Goal: Task Accomplishment & Management: Manage account settings

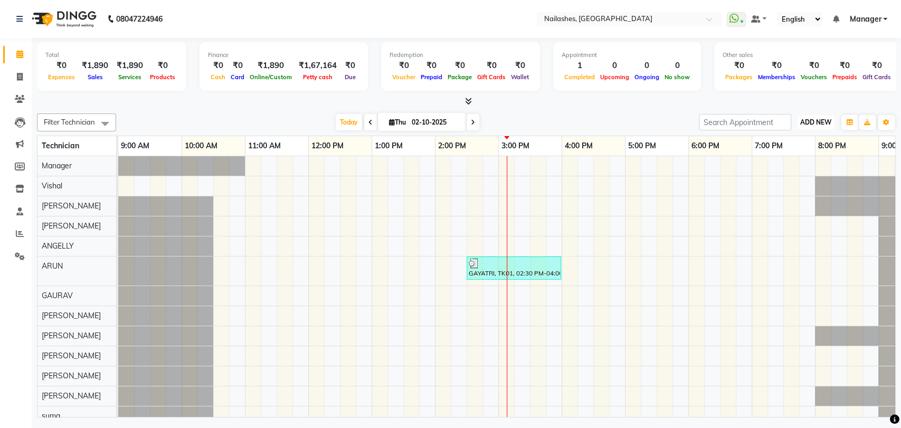
click at [821, 119] on span "ADD NEW" at bounding box center [816, 122] width 31 height 8
click at [804, 137] on button "Add Appointment" at bounding box center [791, 143] width 83 height 14
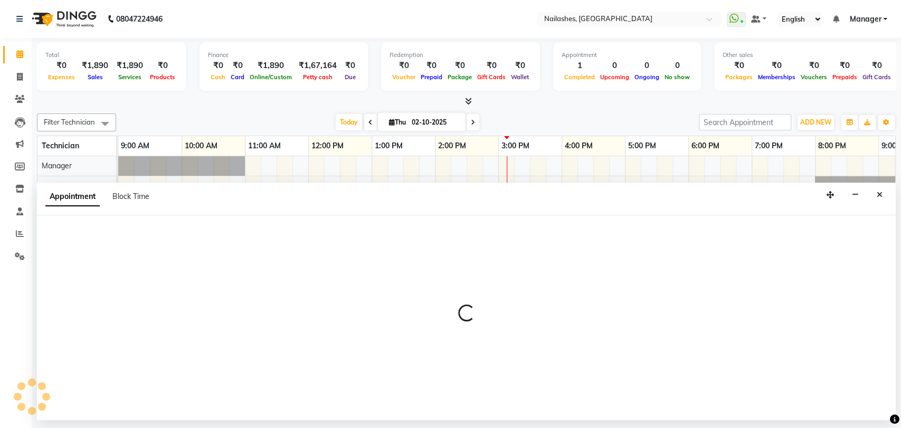
select select "600"
select select "tentative"
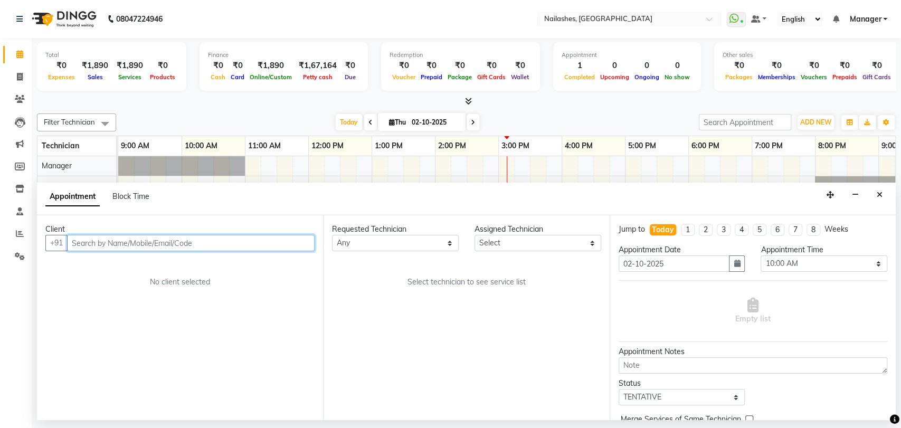
click at [137, 240] on input "text" at bounding box center [191, 243] width 248 height 16
type input "8904201321"
click at [281, 242] on span "Add Client" at bounding box center [292, 243] width 35 height 10
select select "21"
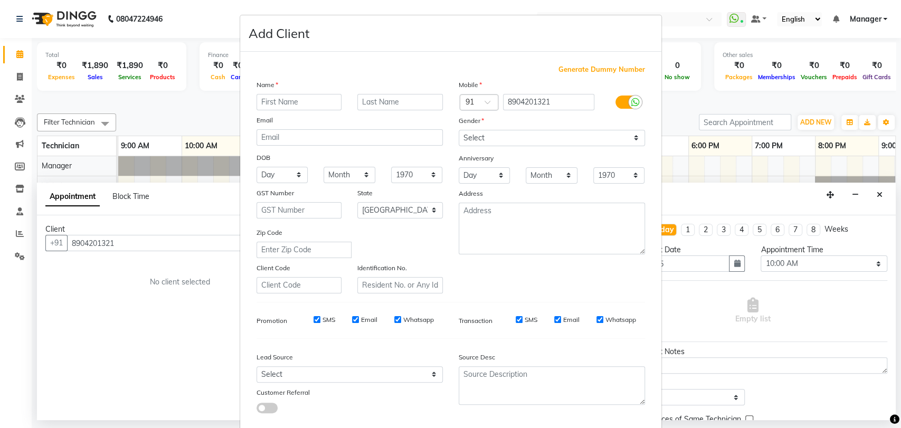
click at [306, 102] on input "text" at bounding box center [300, 102] width 86 height 16
type input "ANJUN"
click at [472, 132] on select "Select [DEMOGRAPHIC_DATA] [DEMOGRAPHIC_DATA] Other Prefer Not To Say" at bounding box center [552, 138] width 186 height 16
select select "[DEMOGRAPHIC_DATA]"
click at [459, 130] on select "Select [DEMOGRAPHIC_DATA] [DEMOGRAPHIC_DATA] Other Prefer Not To Say" at bounding box center [552, 138] width 186 height 16
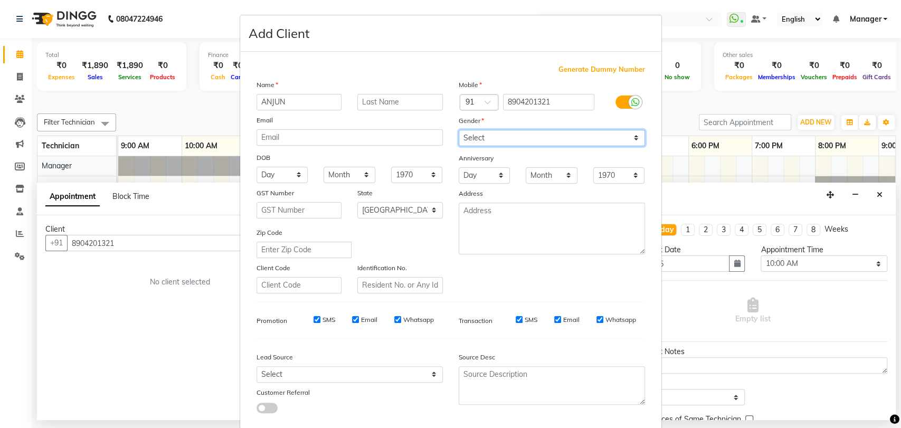
scroll to position [57, 0]
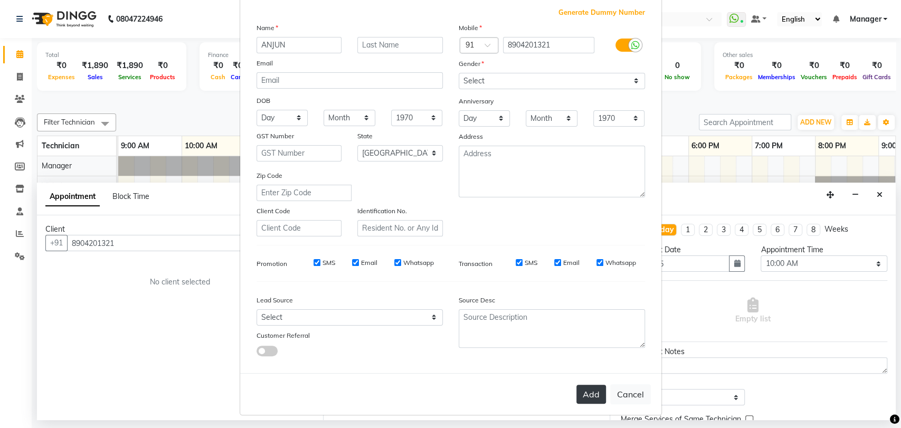
click at [587, 395] on button "Add" at bounding box center [592, 394] width 30 height 19
type input "89******21"
select select
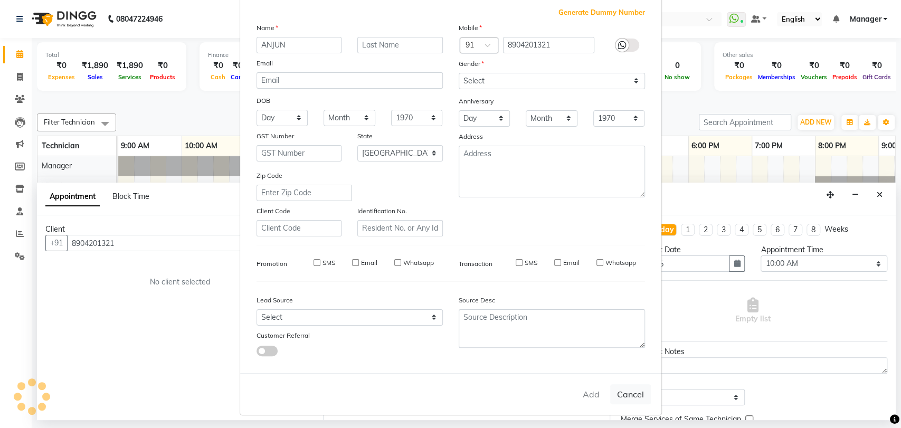
select select "null"
select select
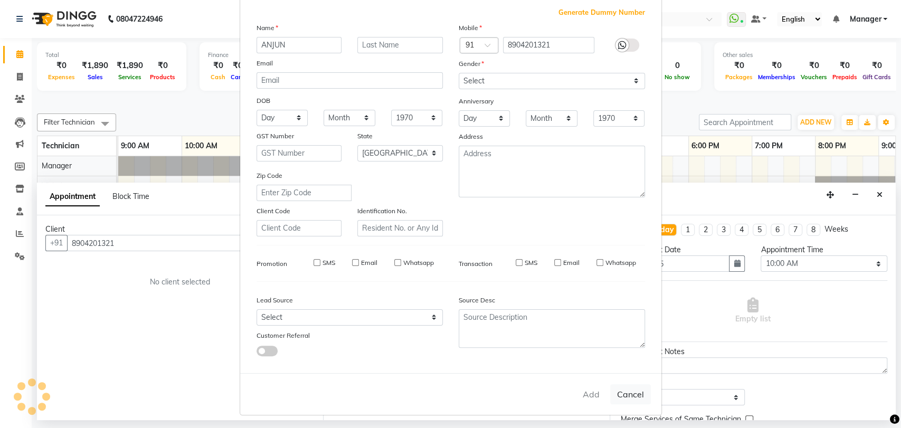
checkbox input "false"
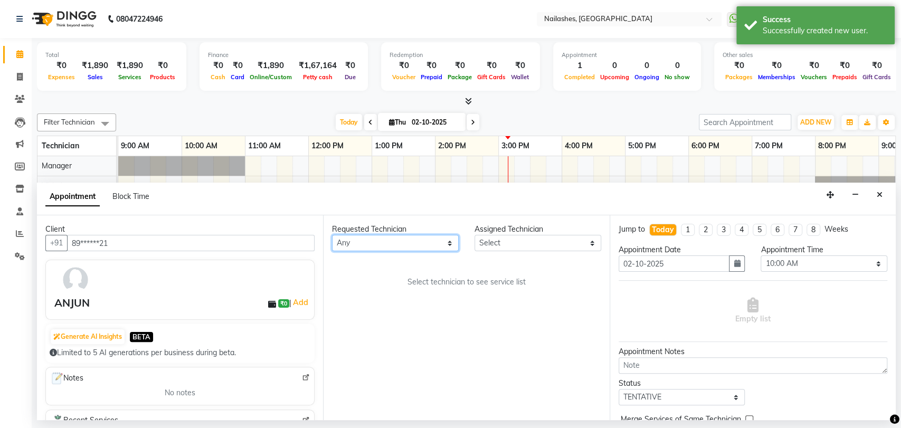
click at [412, 241] on select "Any [PERSON_NAME] pid [PERSON_NAME] [PERSON_NAME] Manager [PERSON_NAME] [PERSON…" at bounding box center [395, 243] width 127 height 16
select select "82227"
click at [332, 235] on select "Any [PERSON_NAME] pid [PERSON_NAME] [PERSON_NAME] Manager [PERSON_NAME] [PERSON…" at bounding box center [395, 243] width 127 height 16
select select "82227"
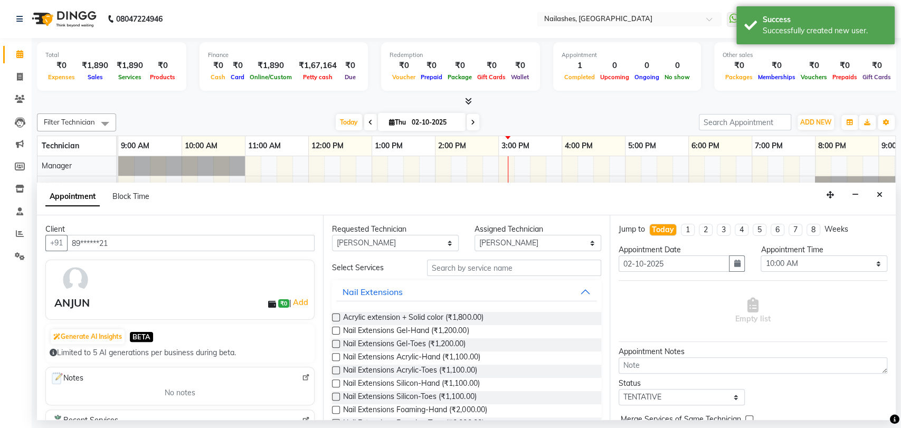
click at [496, 259] on div "Requested Technician Any [PERSON_NAME] pid [PERSON_NAME] [PERSON_NAME] Manager …" at bounding box center [466, 317] width 286 height 205
click at [492, 268] on input "text" at bounding box center [514, 268] width 174 height 16
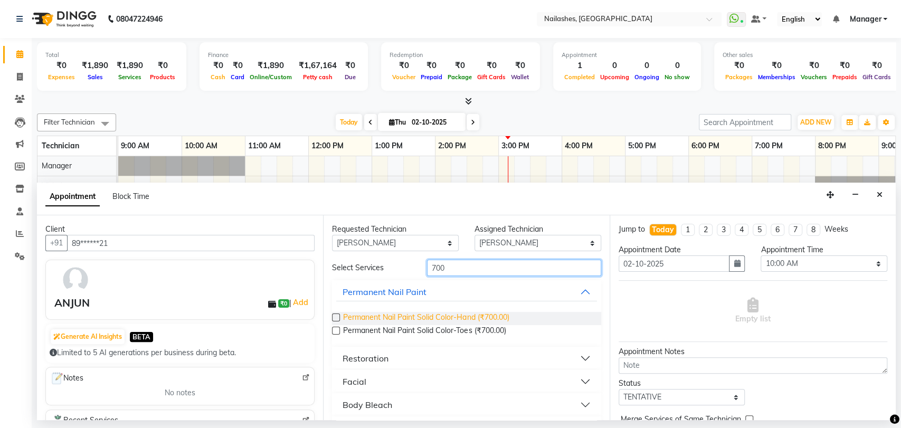
type input "700"
click at [462, 322] on span "Permanent Nail Paint Solid Color-Hand (₹700.00)" at bounding box center [426, 318] width 166 height 13
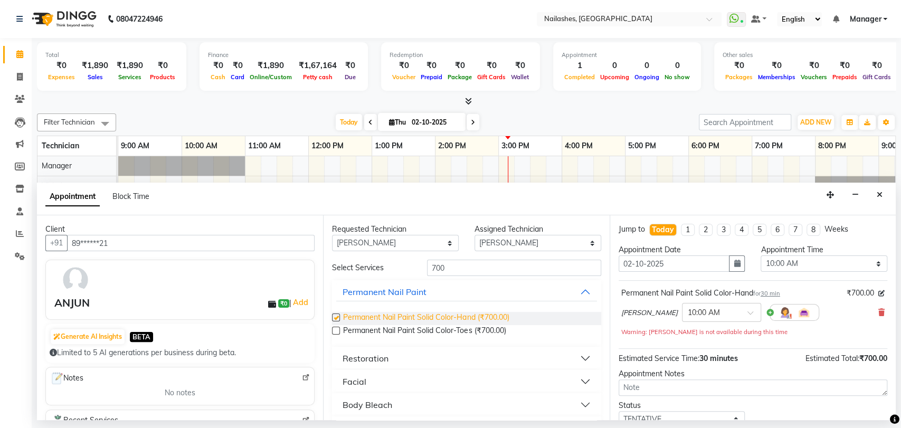
checkbox input "false"
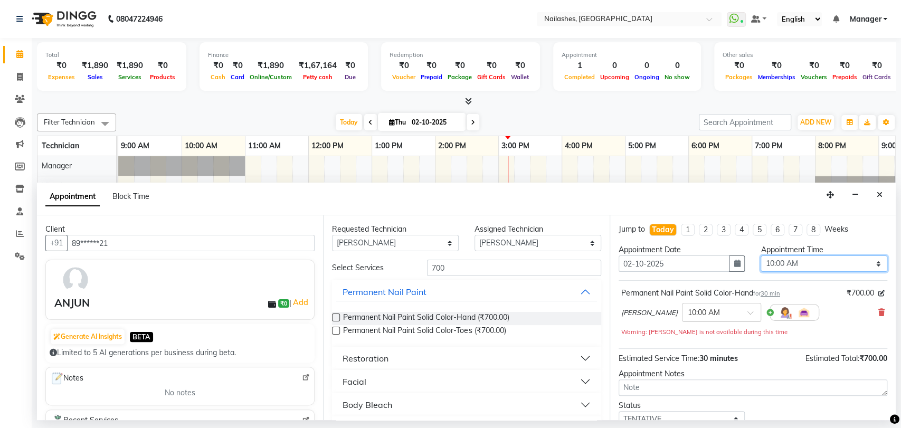
click at [832, 261] on select "Select 10:00 AM 10:15 AM 10:30 AM 10:45 AM 11:00 AM 11:15 AM 11:30 AM 11:45 AM …" at bounding box center [824, 264] width 127 height 16
select select "1020"
click at [761, 256] on select "Select 10:00 AM 10:15 AM 10:30 AM 10:45 AM 11:00 AM 11:15 AM 11:30 AM 11:45 AM …" at bounding box center [824, 264] width 127 height 16
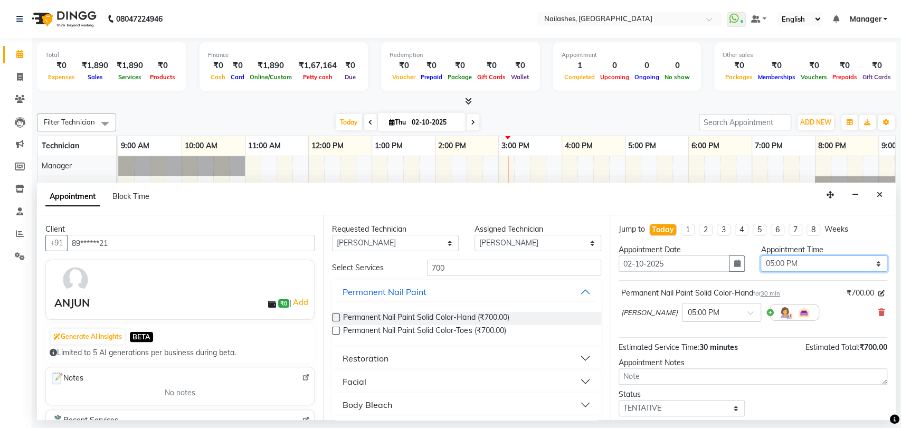
scroll to position [62, 0]
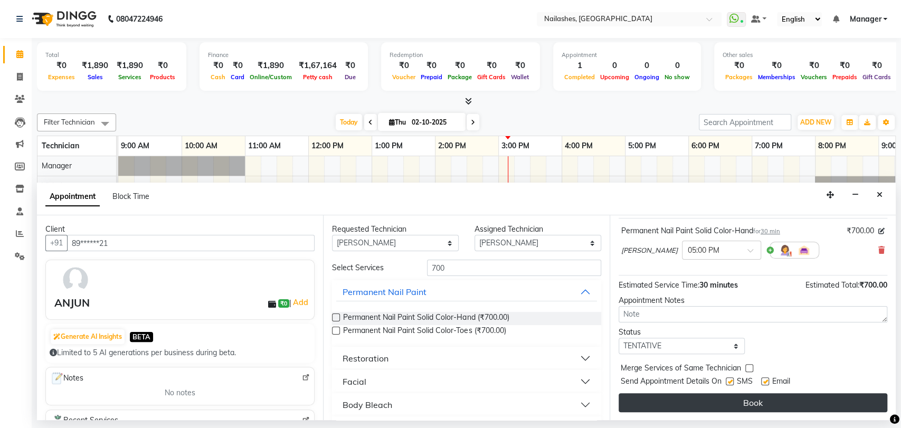
click at [736, 402] on button "Book" at bounding box center [753, 402] width 269 height 19
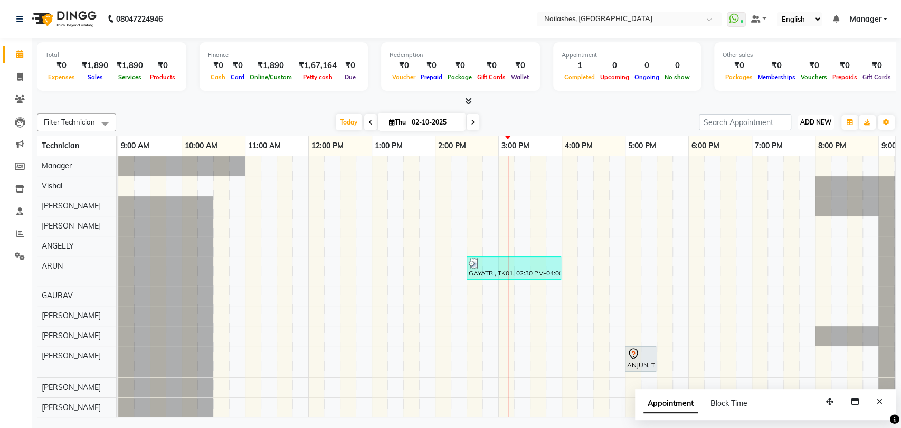
click at [822, 116] on button "ADD NEW Toggle Dropdown" at bounding box center [816, 122] width 36 height 15
click at [789, 139] on button "Add Appointment" at bounding box center [791, 143] width 83 height 14
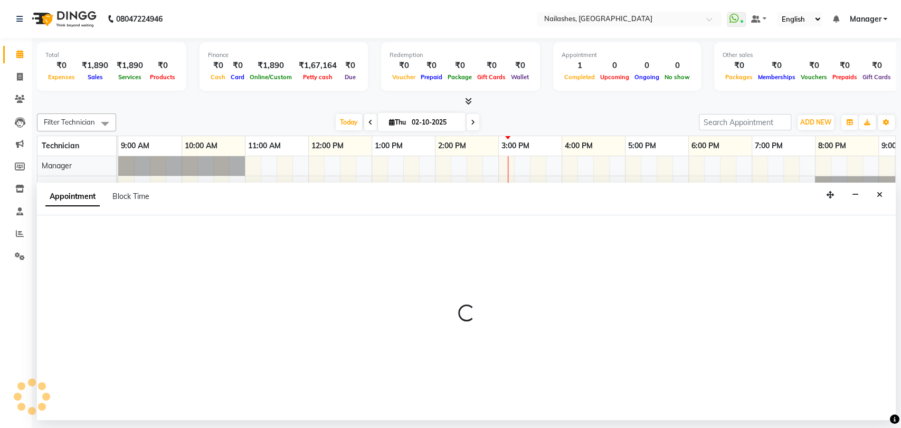
select select "tentative"
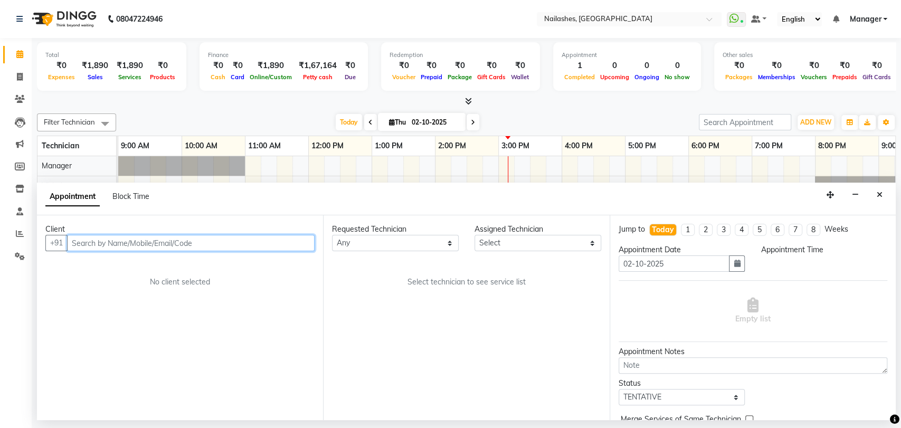
select select "600"
type input "88******04"
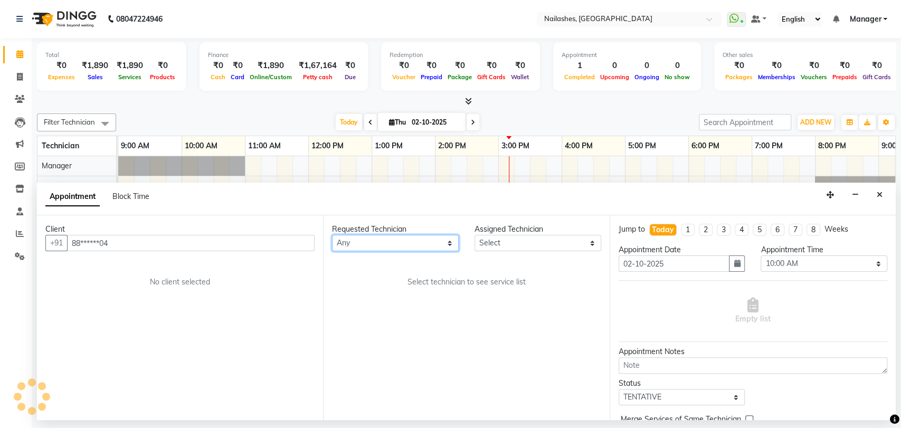
click at [406, 247] on select "Any [PERSON_NAME] pid [PERSON_NAME] [PERSON_NAME] Manager [PERSON_NAME] [PERSON…" at bounding box center [395, 243] width 127 height 16
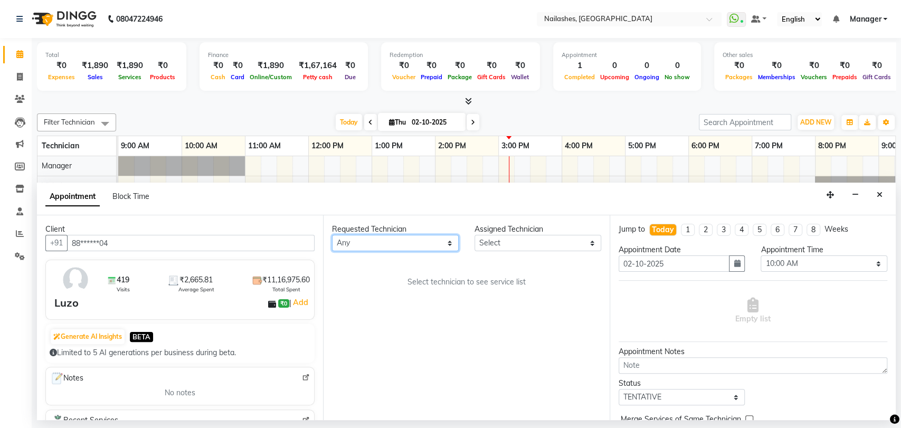
select select "17681"
click at [332, 235] on select "Any [PERSON_NAME] pid [PERSON_NAME] [PERSON_NAME] Manager [PERSON_NAME] [PERSON…" at bounding box center [395, 243] width 127 height 16
select select "17681"
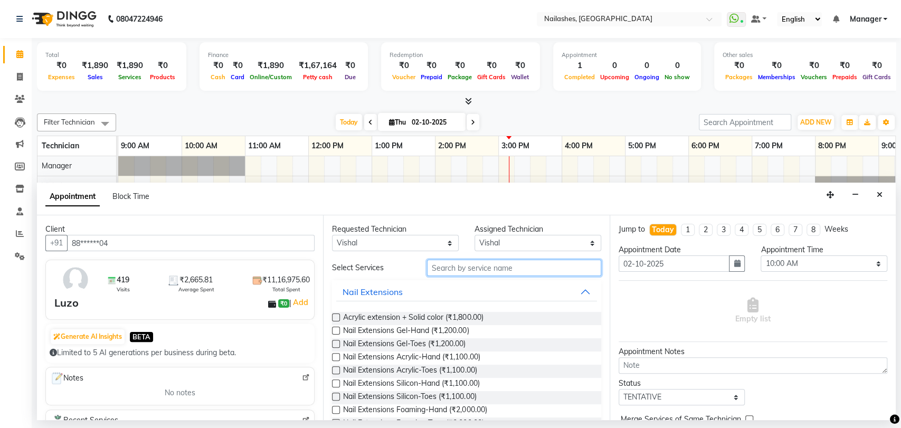
click at [469, 268] on input "text" at bounding box center [514, 268] width 174 height 16
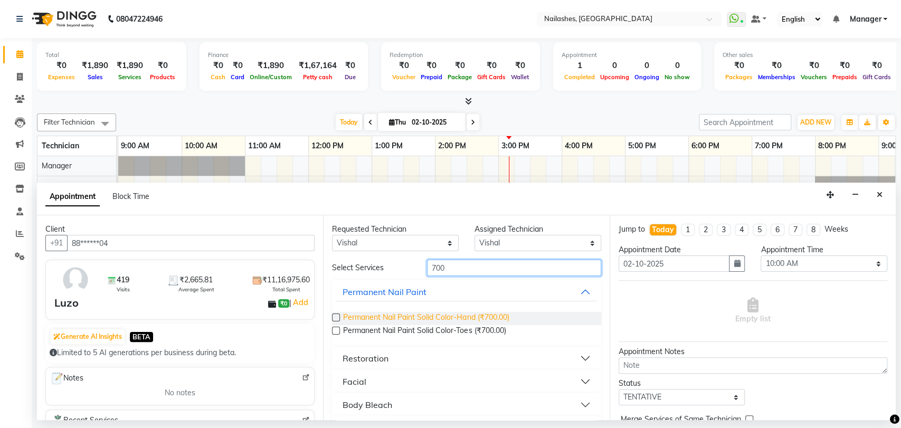
type input "700"
click at [396, 314] on span "Permanent Nail Paint Solid Color-Hand (₹700.00)" at bounding box center [426, 318] width 166 height 13
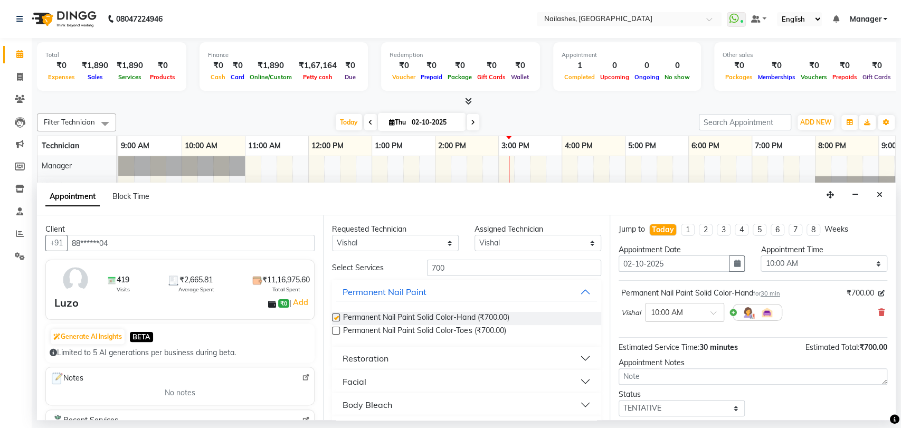
checkbox input "false"
click at [794, 263] on select "Select 10:00 AM 10:15 AM 10:30 AM 10:45 AM 11:00 AM 11:15 AM 11:30 AM 11:45 AM …" at bounding box center [824, 264] width 127 height 16
select select "945"
click at [761, 256] on select "Select 10:00 AM 10:15 AM 10:30 AM 10:45 AM 11:00 AM 11:15 AM 11:30 AM 11:45 AM …" at bounding box center [824, 264] width 127 height 16
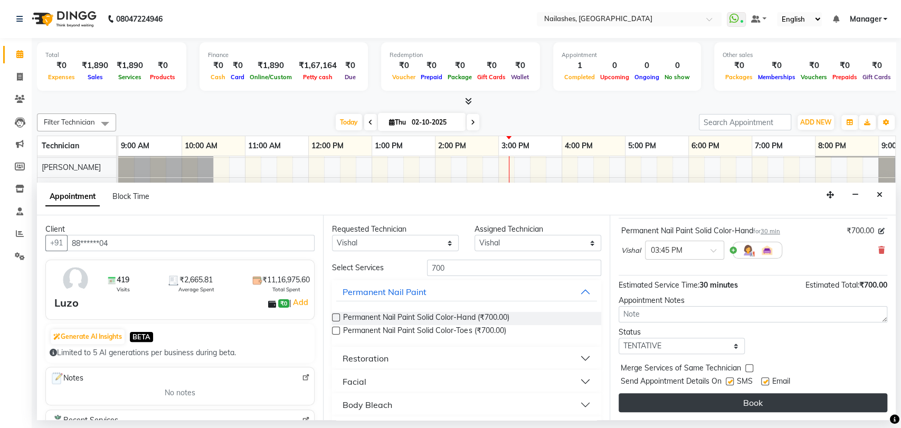
click at [778, 396] on button "Book" at bounding box center [753, 402] width 269 height 19
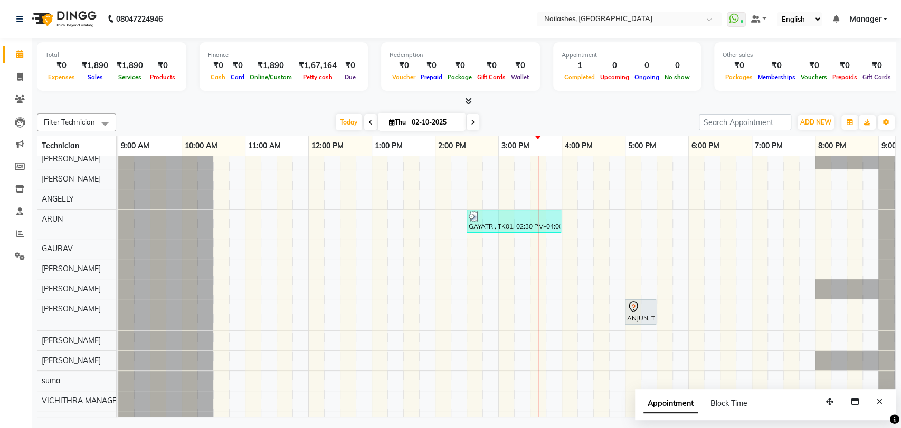
drag, startPoint x: 777, startPoint y: 394, endPoint x: 767, endPoint y: 418, distance: 25.3
drag, startPoint x: 767, startPoint y: 418, endPoint x: 21, endPoint y: 75, distance: 821.1
click at [18, 79] on icon at bounding box center [20, 77] width 6 height 8
select select "service"
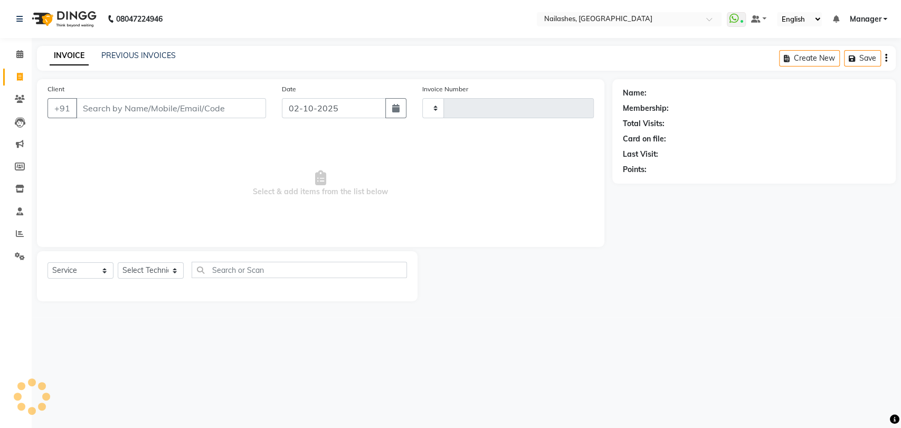
type input "0939"
select select "3667"
click at [144, 104] on input "Client" at bounding box center [171, 108] width 190 height 20
type input "7620885587"
click at [255, 102] on button "Add Client" at bounding box center [239, 108] width 54 height 20
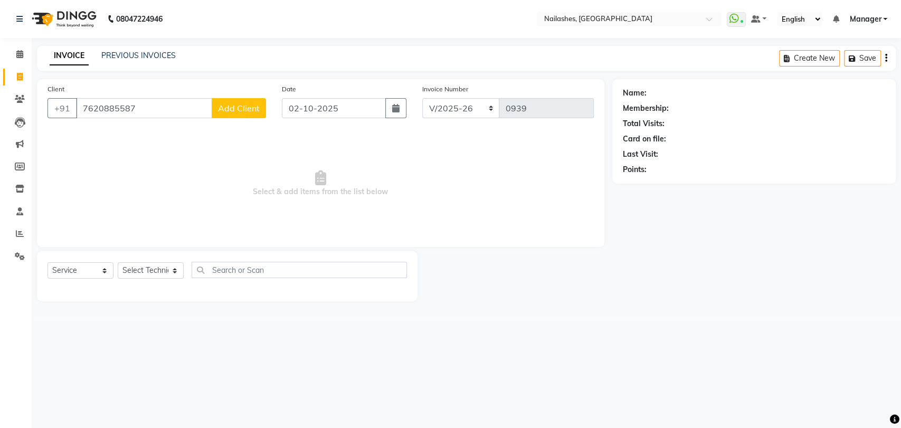
select select "21"
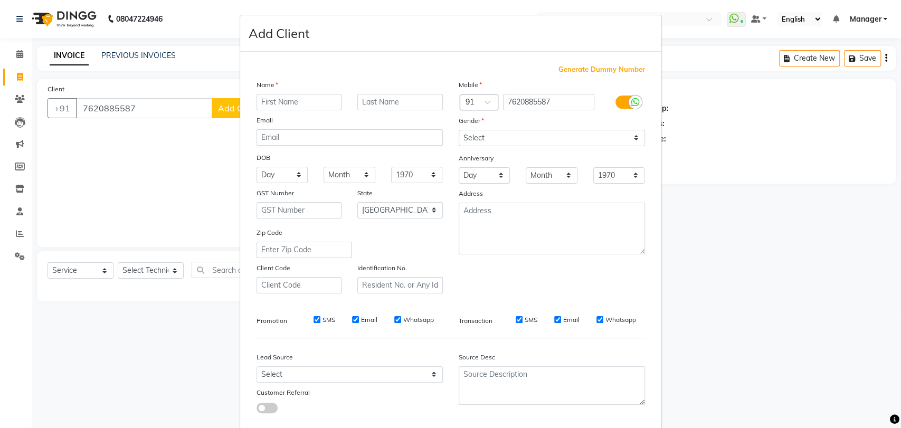
click at [270, 107] on input "text" at bounding box center [300, 102] width 86 height 16
type input "S"
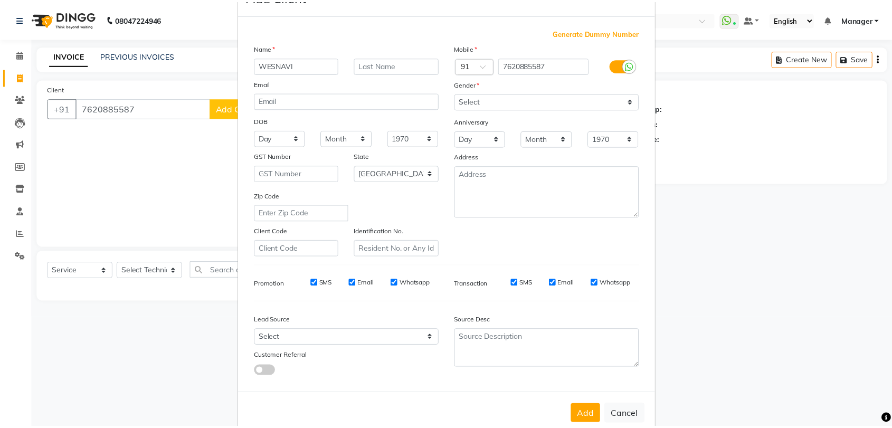
scroll to position [57, 0]
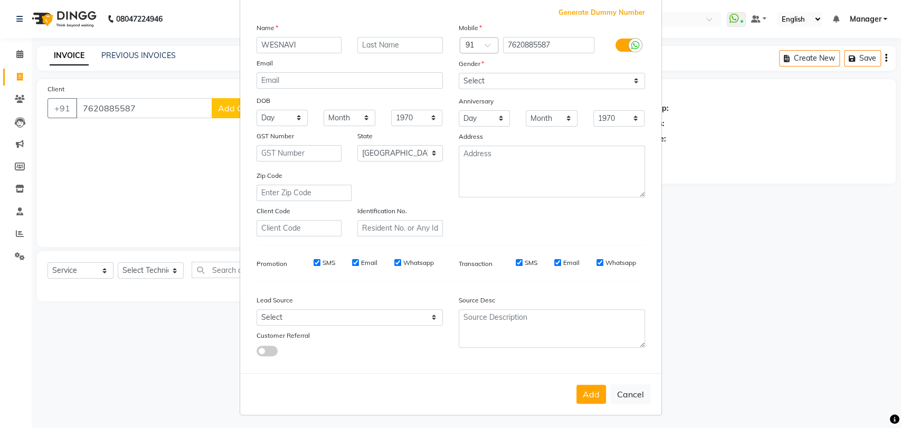
type input "WESNAVI"
click at [506, 78] on select "Select [DEMOGRAPHIC_DATA] [DEMOGRAPHIC_DATA] Other Prefer Not To Say" at bounding box center [552, 81] width 186 height 16
select select "[DEMOGRAPHIC_DATA]"
click at [459, 73] on select "Select [DEMOGRAPHIC_DATA] [DEMOGRAPHIC_DATA] Other Prefer Not To Say" at bounding box center [552, 81] width 186 height 16
click at [590, 396] on button "Add" at bounding box center [592, 394] width 30 height 19
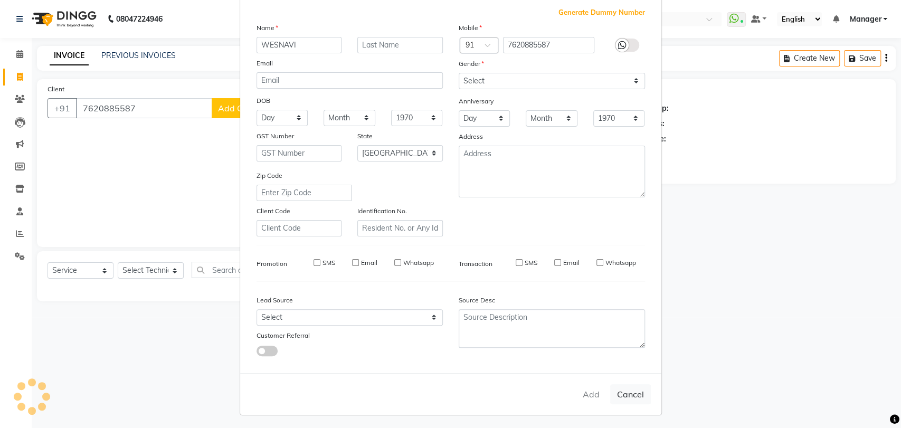
type input "76******87"
select select
select select "null"
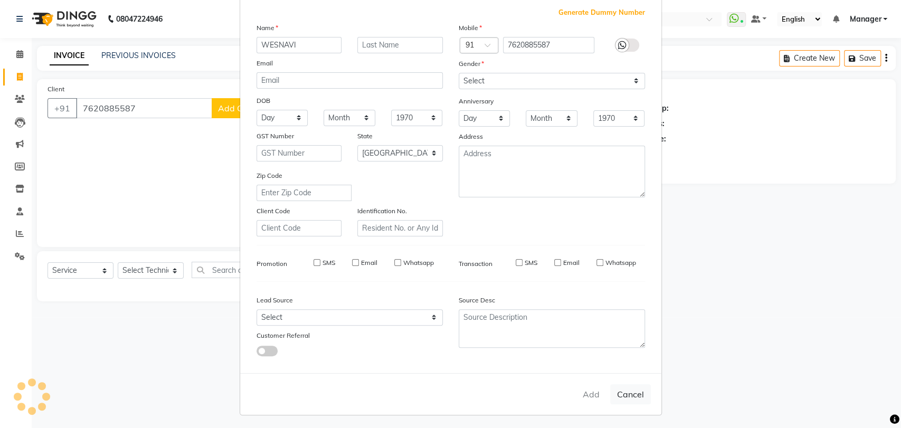
select select
checkbox input "false"
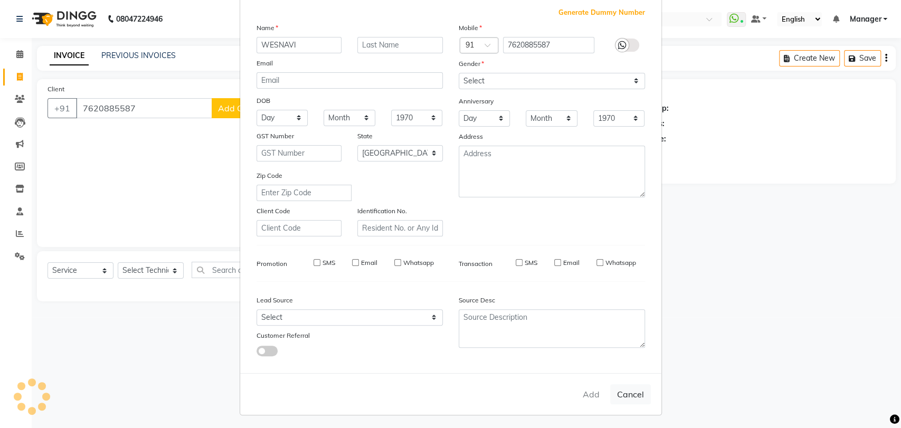
checkbox input "false"
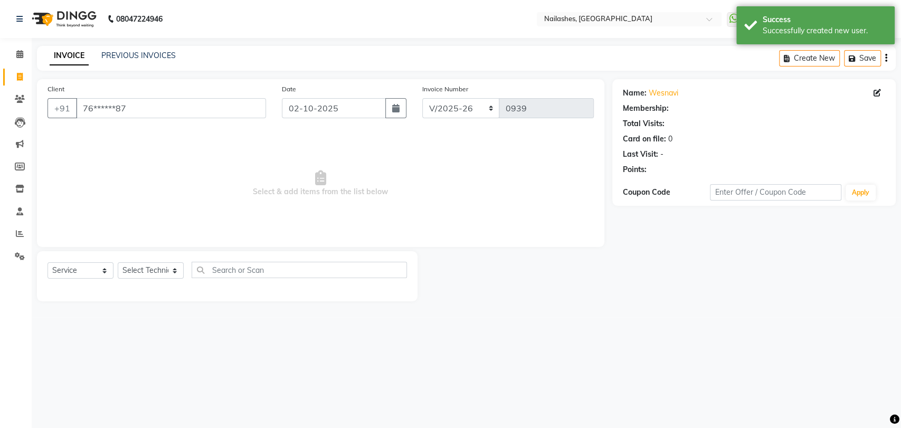
select select "1: Object"
click at [161, 263] on select "Select Technician [PERSON_NAME] pid [PERSON_NAME] [PERSON_NAME] Manager [PERSON…" at bounding box center [151, 270] width 66 height 16
select select "91279"
click at [118, 262] on select "Select Technician [PERSON_NAME] pid [PERSON_NAME] [PERSON_NAME] Manager [PERSON…" at bounding box center [151, 270] width 66 height 16
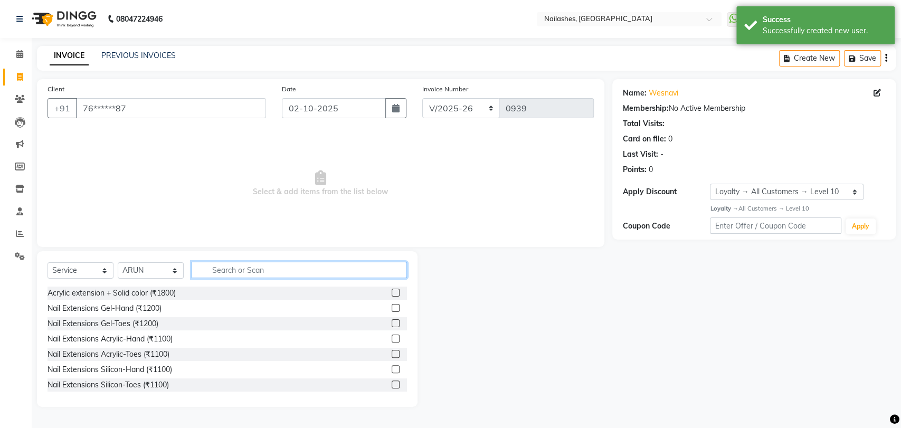
click at [272, 272] on input "text" at bounding box center [299, 270] width 215 height 16
type input "700"
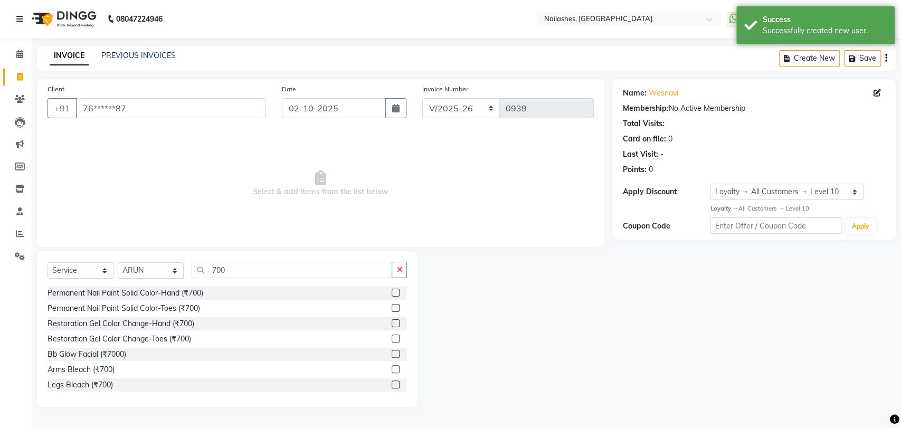
click at [392, 291] on label at bounding box center [396, 293] width 8 height 8
click at [392, 291] on input "checkbox" at bounding box center [395, 293] width 7 height 7
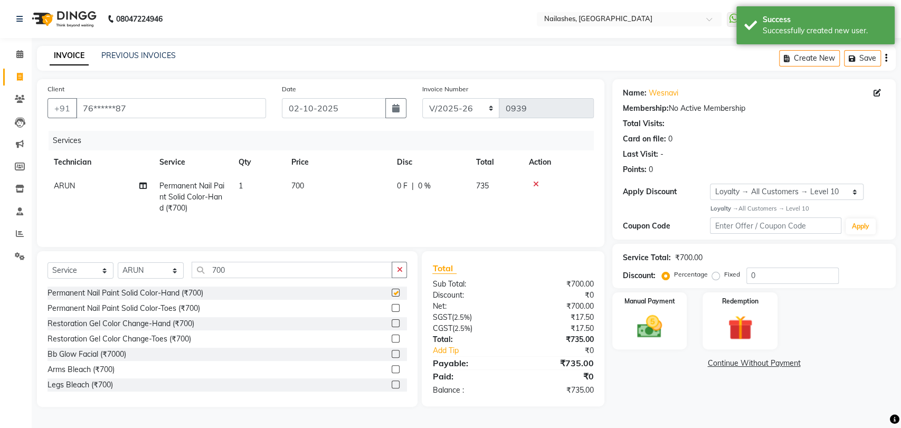
checkbox input "false"
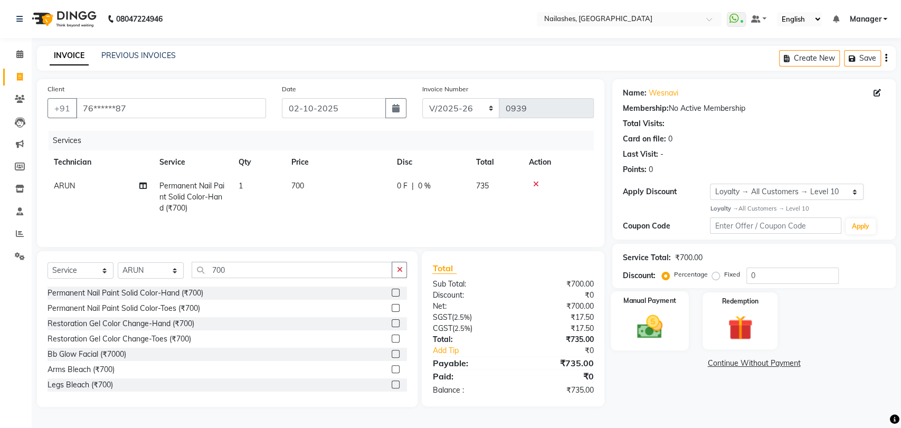
click at [660, 319] on img at bounding box center [650, 327] width 42 height 30
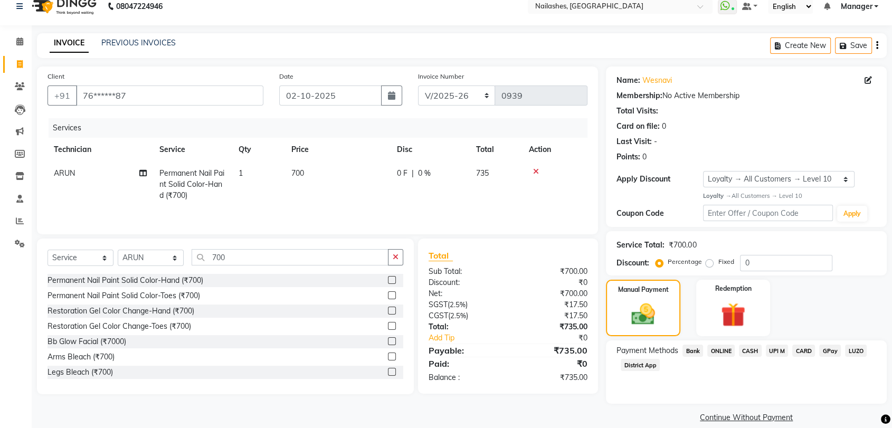
scroll to position [26, 0]
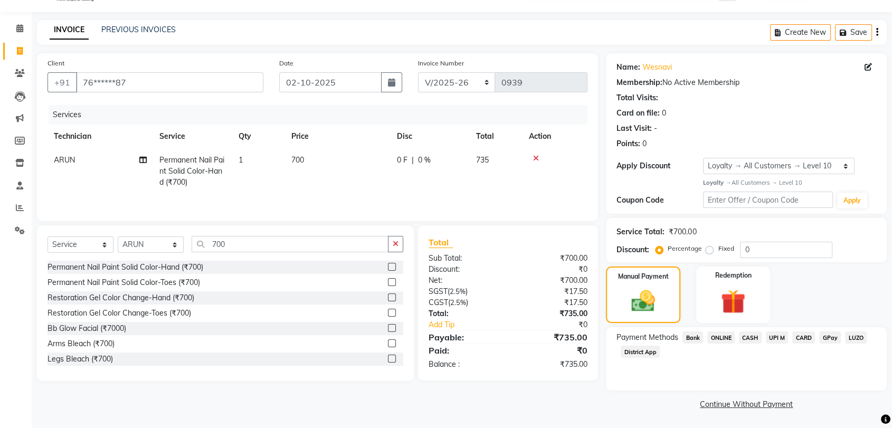
drag, startPoint x: 798, startPoint y: 335, endPoint x: 803, endPoint y: 334, distance: 5.4
click at [799, 335] on span "CARD" at bounding box center [804, 338] width 23 height 12
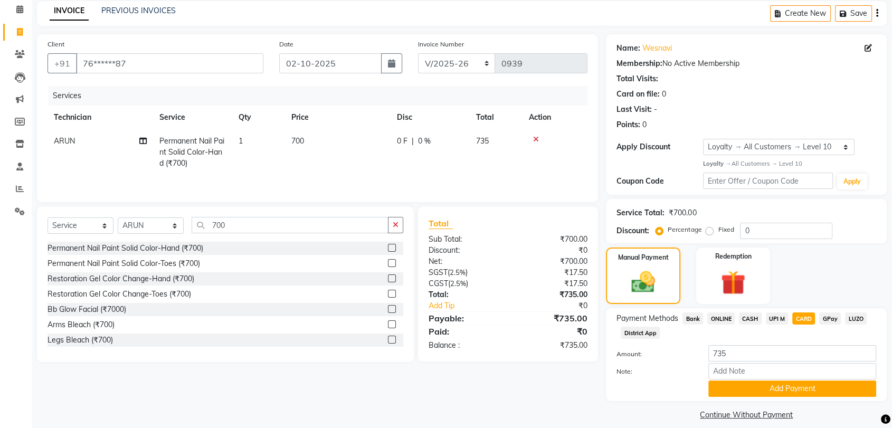
scroll to position [55, 0]
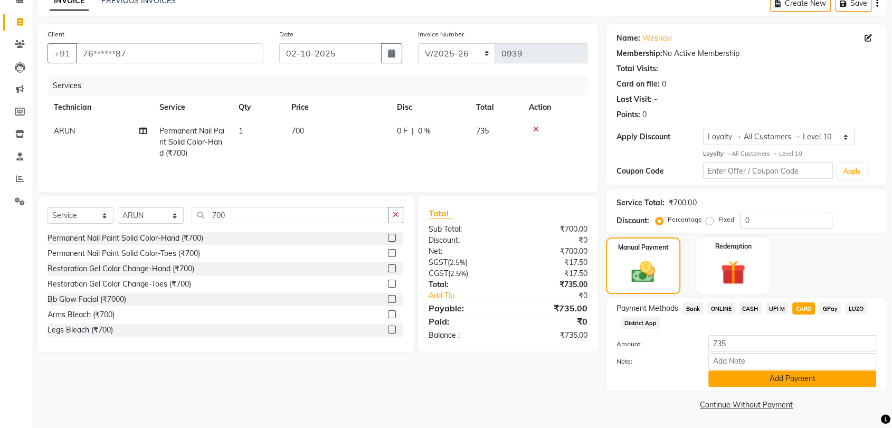
click at [796, 376] on button "Add Payment" at bounding box center [793, 379] width 168 height 16
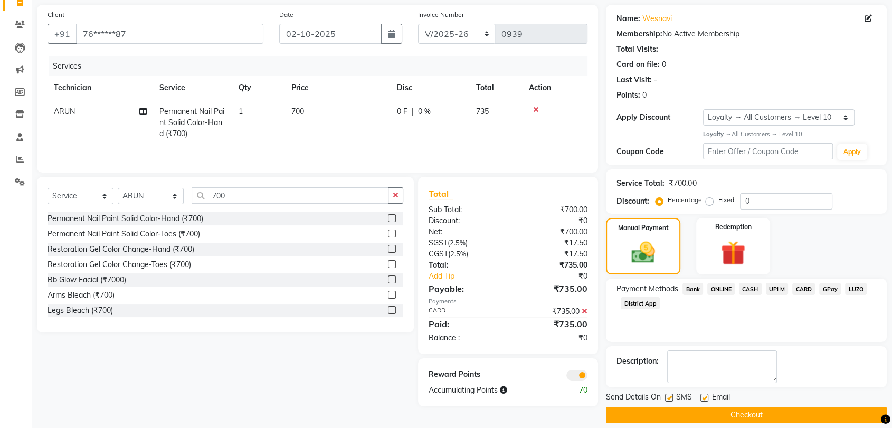
scroll to position [85, 0]
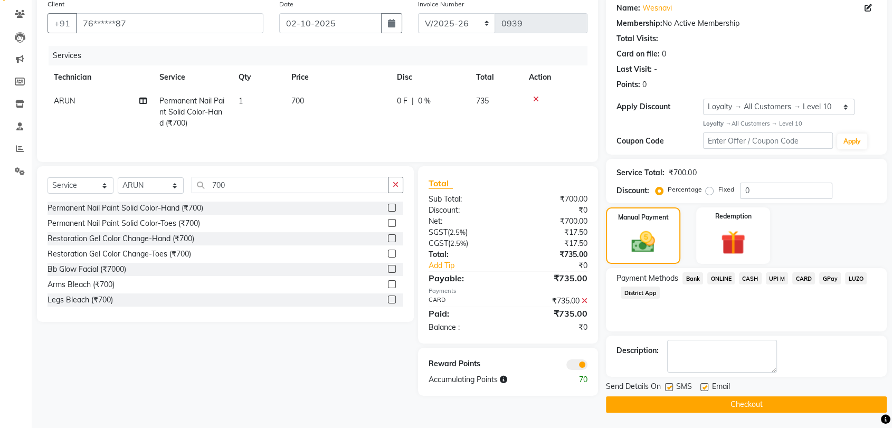
click at [769, 400] on button "Checkout" at bounding box center [746, 405] width 281 height 16
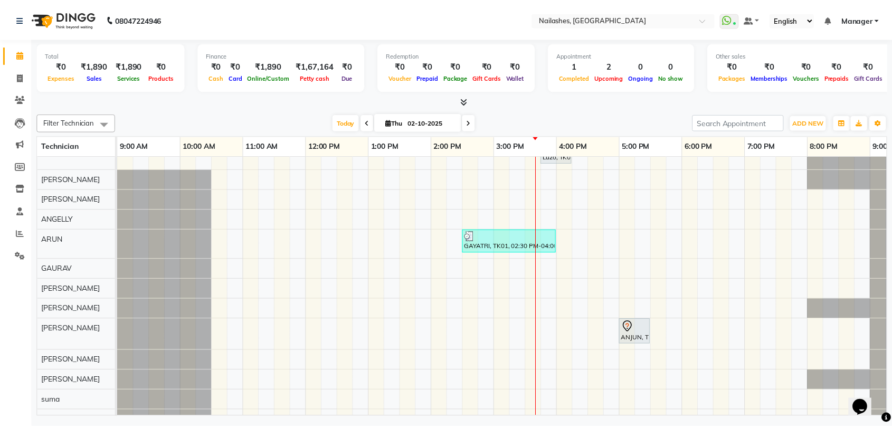
scroll to position [21, 0]
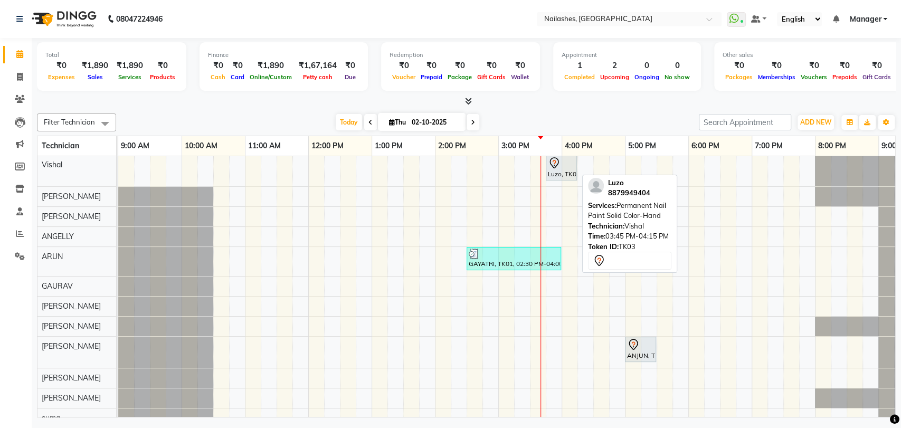
click at [566, 171] on div "Luzo, TK03, 03:45 PM-04:15 PM, Permanent Nail Paint Solid Color-Hand" at bounding box center [561, 168] width 29 height 22
select select "7"
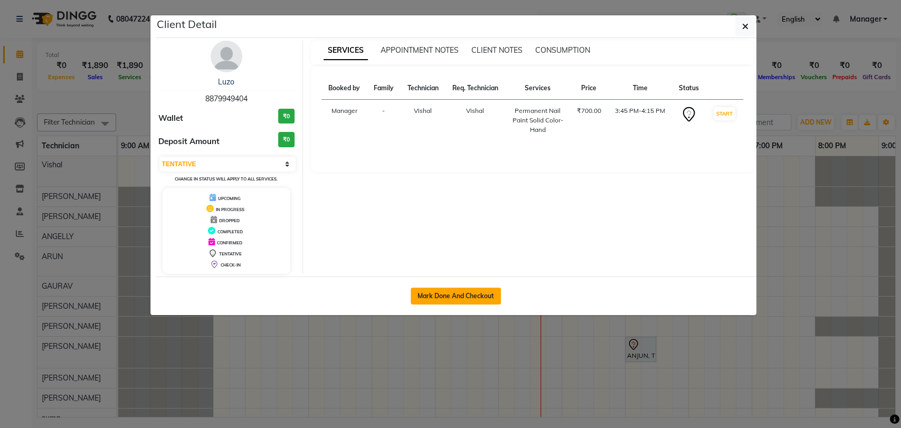
click at [493, 297] on button "Mark Done And Checkout" at bounding box center [456, 296] width 90 height 17
select select "3667"
select select "service"
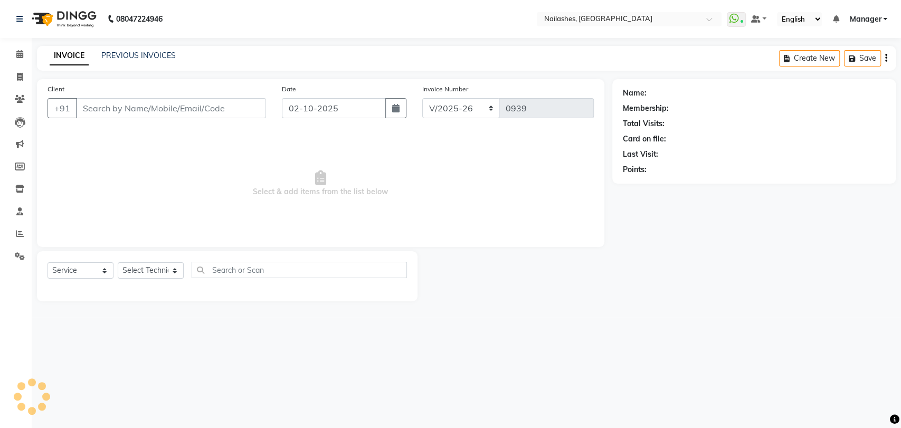
type input "88******04"
select select "17681"
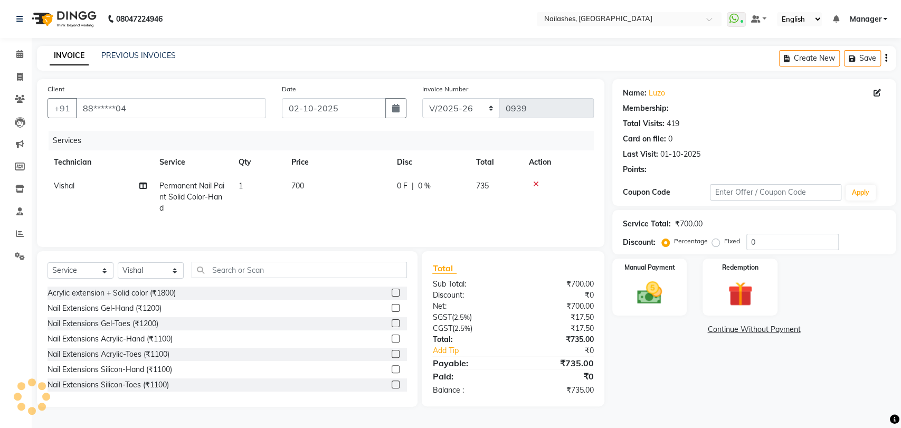
select select "1: Object"
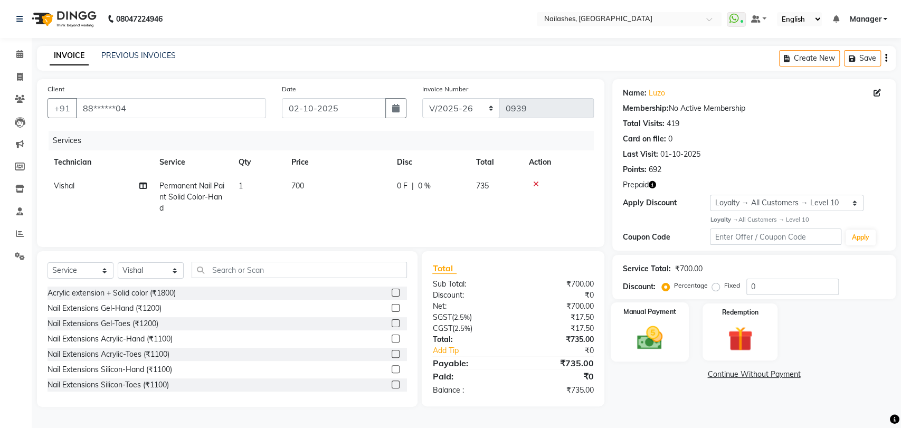
click at [661, 335] on img at bounding box center [650, 338] width 42 height 30
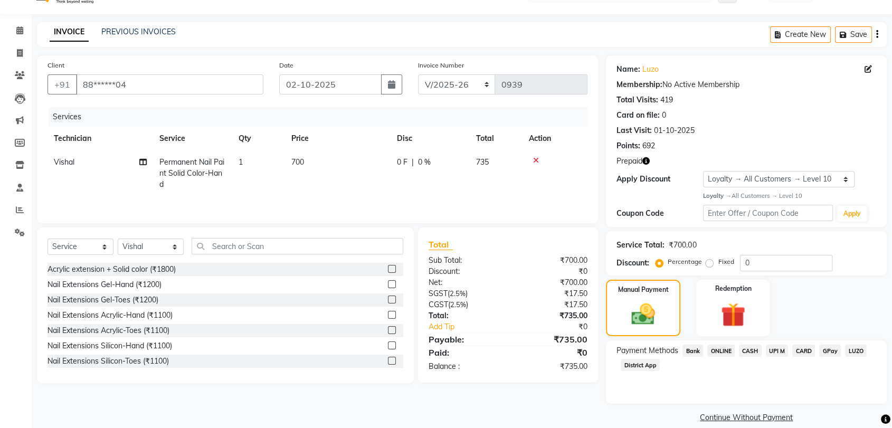
scroll to position [37, 0]
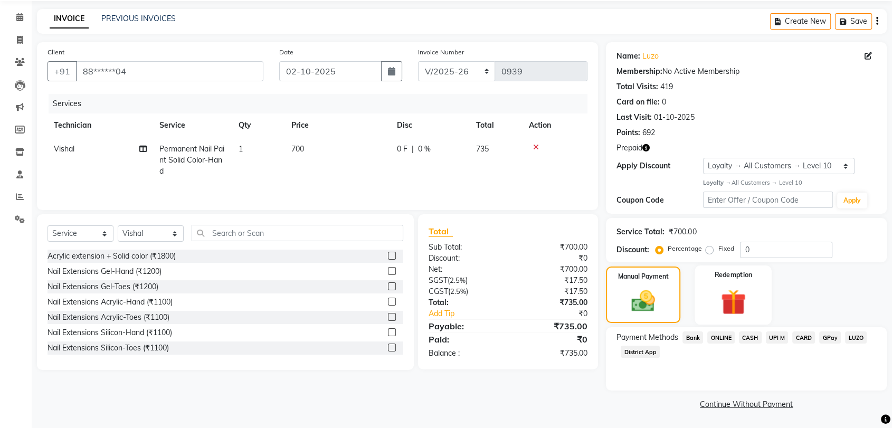
click at [748, 302] on img at bounding box center [733, 302] width 41 height 32
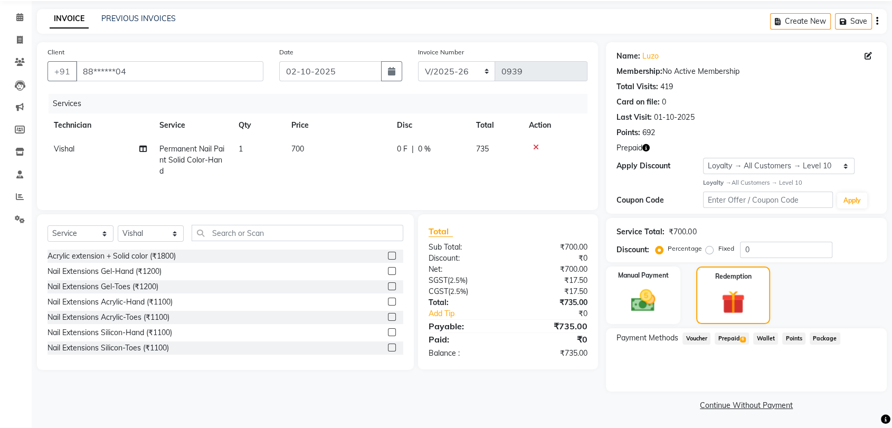
click at [735, 335] on span "Prepaid 6" at bounding box center [732, 339] width 34 height 12
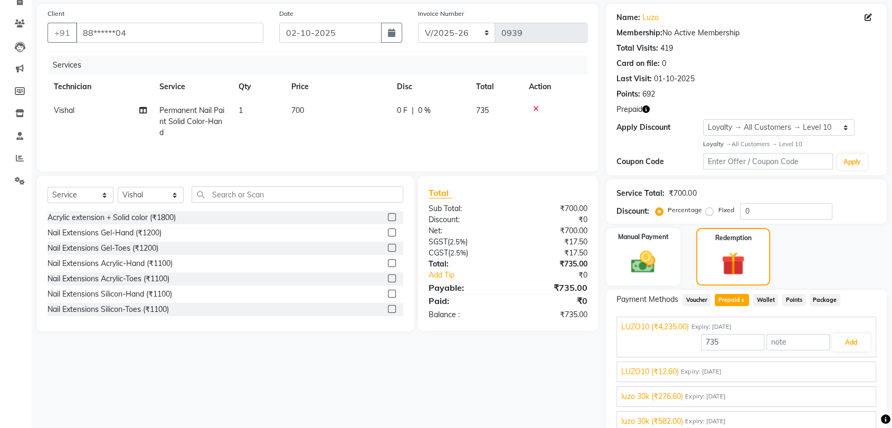
scroll to position [96, 0]
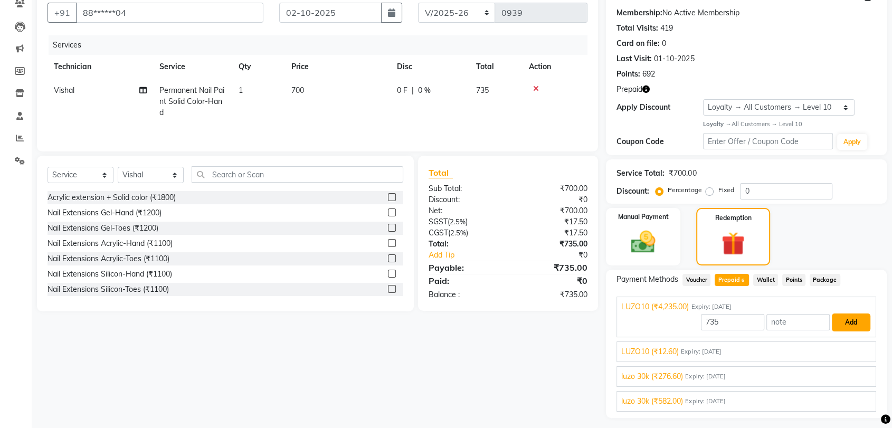
click at [849, 324] on button "Add" at bounding box center [851, 323] width 39 height 18
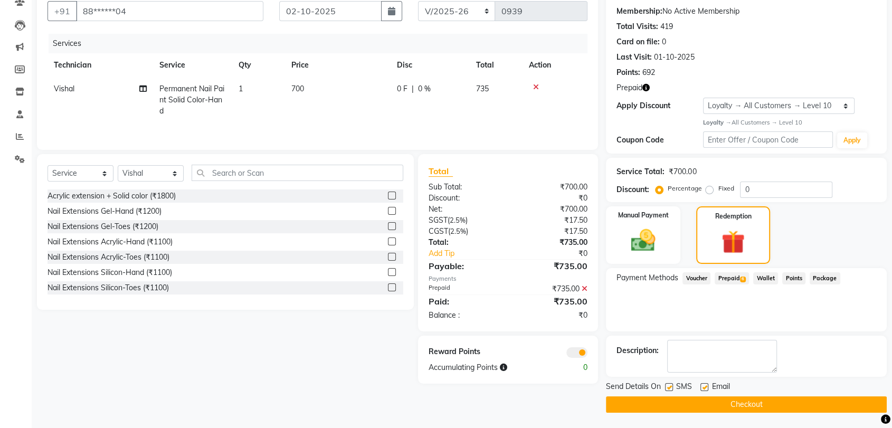
scroll to position [97, 0]
click at [790, 402] on button "Checkout" at bounding box center [746, 405] width 281 height 16
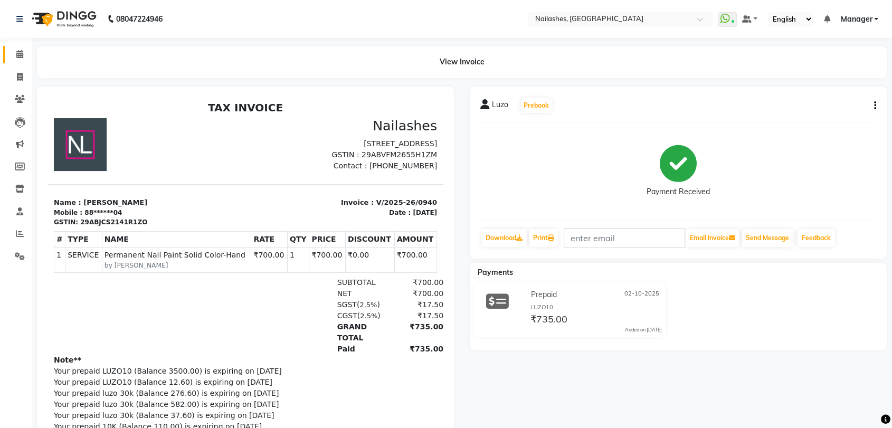
click at [25, 62] on link "Calendar" at bounding box center [15, 54] width 25 height 17
